Goal: Book appointment/travel/reservation

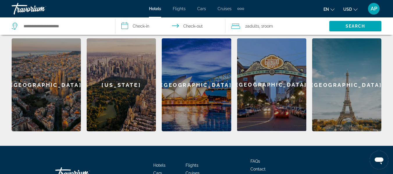
scroll to position [222, 0]
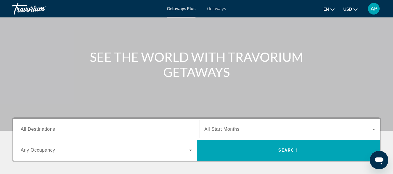
scroll to position [43, 0]
